Goal: Task Accomplishment & Management: Manage account settings

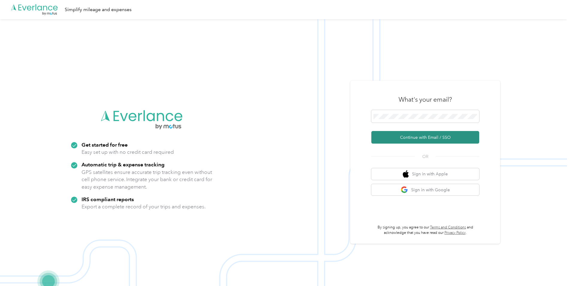
click at [430, 133] on button "Continue with Email / SSO" at bounding box center [426, 137] width 108 height 13
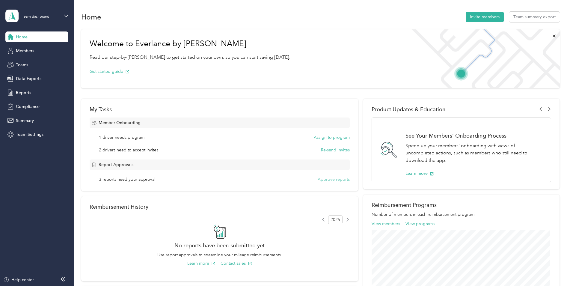
click at [329, 178] on button "Approve reports" at bounding box center [334, 179] width 32 height 6
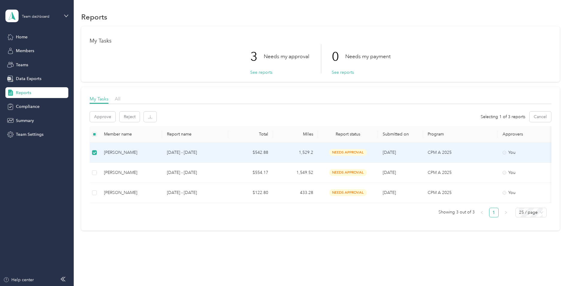
click at [132, 152] on div "[PERSON_NAME]" at bounding box center [130, 152] width 53 height 7
click at [126, 151] on div "[PERSON_NAME]" at bounding box center [130, 152] width 53 height 7
drag, startPoint x: 126, startPoint y: 151, endPoint x: 115, endPoint y: 151, distance: 11.1
click at [115, 151] on div "[PERSON_NAME]" at bounding box center [130, 152] width 53 height 7
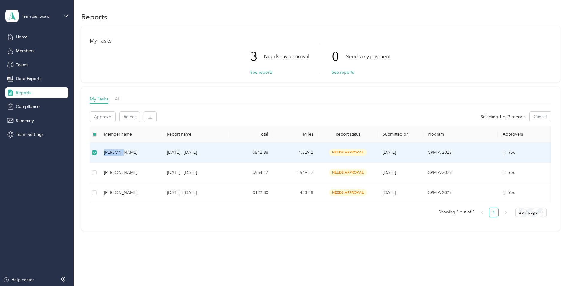
click at [115, 151] on div "[PERSON_NAME]" at bounding box center [130, 152] width 53 height 7
drag, startPoint x: 115, startPoint y: 151, endPoint x: 106, endPoint y: 151, distance: 8.4
click at [106, 151] on div "[PERSON_NAME]" at bounding box center [130, 152] width 53 height 7
drag, startPoint x: 106, startPoint y: 151, endPoint x: 134, endPoint y: 151, distance: 27.9
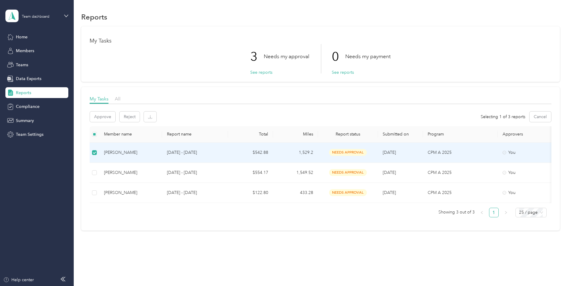
click at [134, 151] on div "[PERSON_NAME]" at bounding box center [130, 152] width 53 height 7
click at [343, 151] on span "needs approval" at bounding box center [348, 152] width 38 height 7
click at [342, 151] on span "needs approval" at bounding box center [348, 152] width 38 height 7
click at [344, 150] on span "needs approval" at bounding box center [348, 152] width 38 height 7
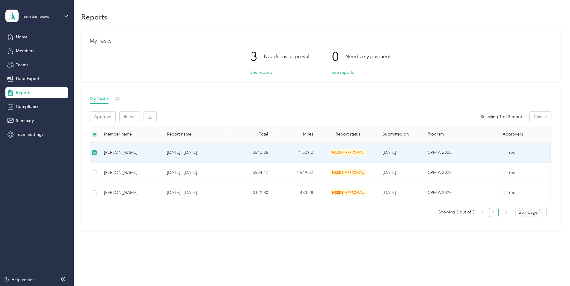
click at [344, 150] on span "needs approval" at bounding box center [348, 152] width 38 height 7
click at [514, 154] on div "You" at bounding box center [528, 152] width 50 height 7
click at [512, 153] on div "You" at bounding box center [528, 152] width 50 height 7
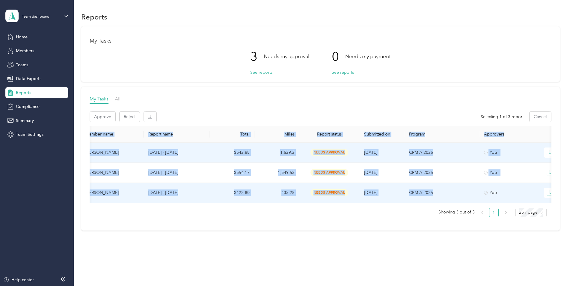
drag, startPoint x: 501, startPoint y: 203, endPoint x: 547, endPoint y: 202, distance: 45.3
click at [547, 202] on tr "[PERSON_NAME] [DATE] - [DATE] $122.80 433.28 needs approval [DATE] CPM A 2025 Y…" at bounding box center [320, 193] width 498 height 20
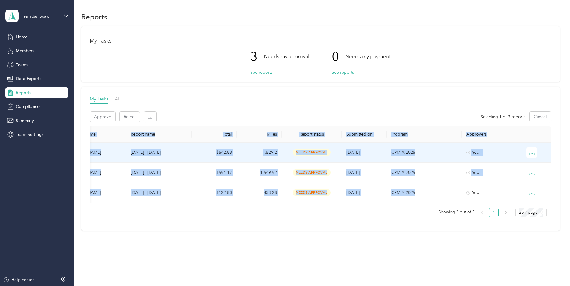
scroll to position [0, 38]
click at [533, 155] on icon "button" at bounding box center [532, 154] width 5 height 1
click at [266, 72] on button "See reports" at bounding box center [261, 72] width 22 height 6
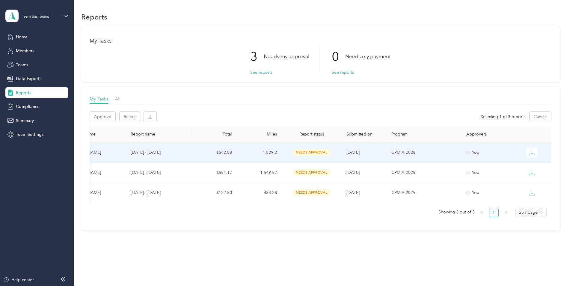
click at [178, 76] on div "My Tasks 3 Needs my approval See reports 0 Needs my payment See reports" at bounding box center [320, 53] width 479 height 55
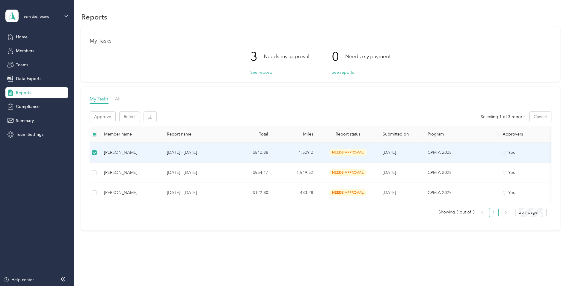
click at [97, 152] on td at bounding box center [95, 153] width 10 height 20
click at [111, 152] on div "[PERSON_NAME]" at bounding box center [130, 153] width 53 height 7
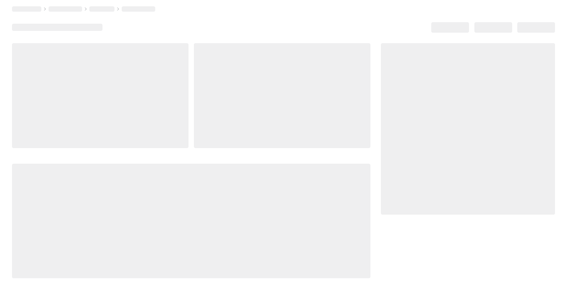
click at [111, 152] on div at bounding box center [191, 160] width 359 height 235
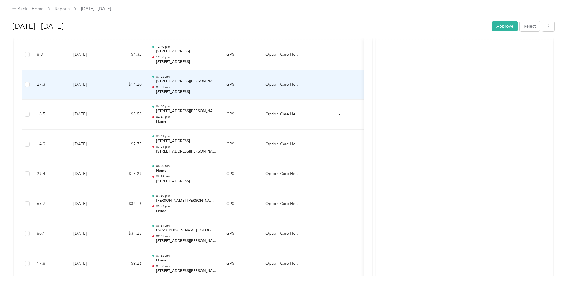
scroll to position [600, 0]
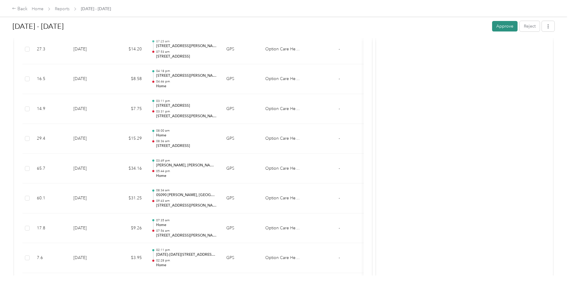
click at [507, 28] on button "Approve" at bounding box center [504, 26] width 25 height 10
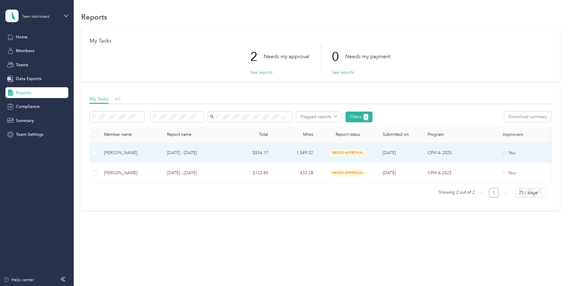
click at [121, 154] on div "[PERSON_NAME]" at bounding box center [130, 153] width 53 height 7
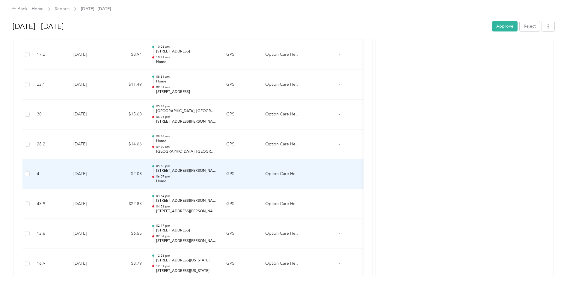
scroll to position [510, 0]
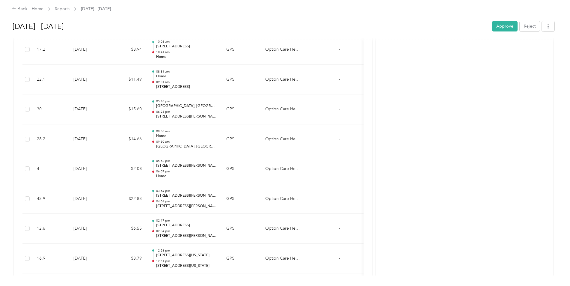
click at [501, 25] on button "Approve" at bounding box center [504, 26] width 25 height 10
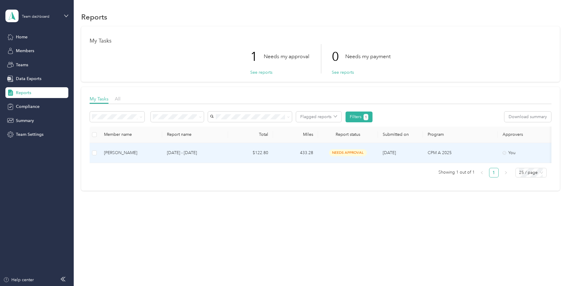
click at [119, 151] on div "[PERSON_NAME]" at bounding box center [130, 153] width 53 height 7
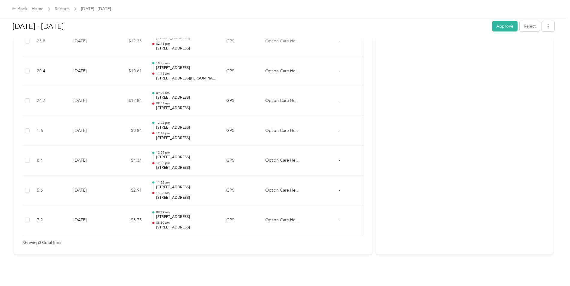
scroll to position [1124, 0]
